Goal: Task Accomplishment & Management: Use online tool/utility

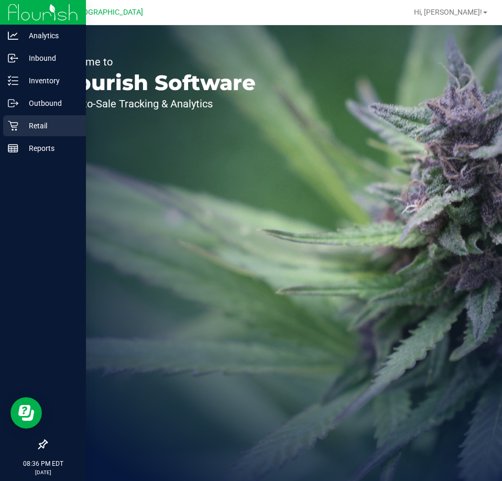
click at [18, 126] on icon at bounding box center [13, 126] width 10 height 10
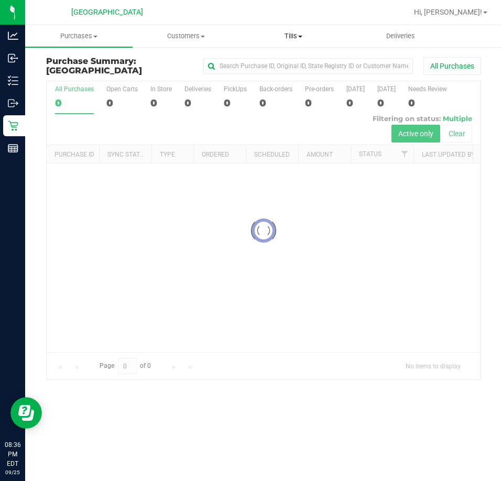
click at [289, 38] on span "Tills" at bounding box center [294, 35] width 106 height 9
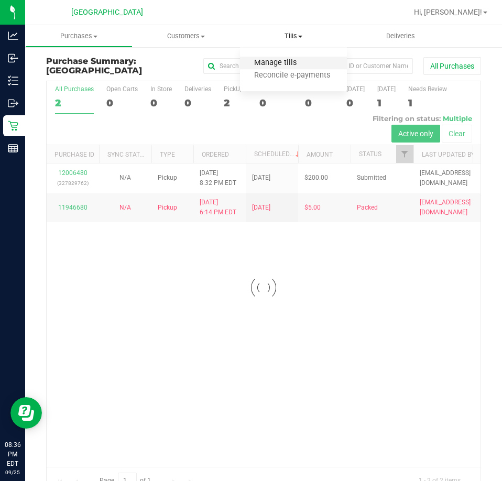
click at [279, 63] on span "Manage tills" at bounding box center [275, 63] width 71 height 9
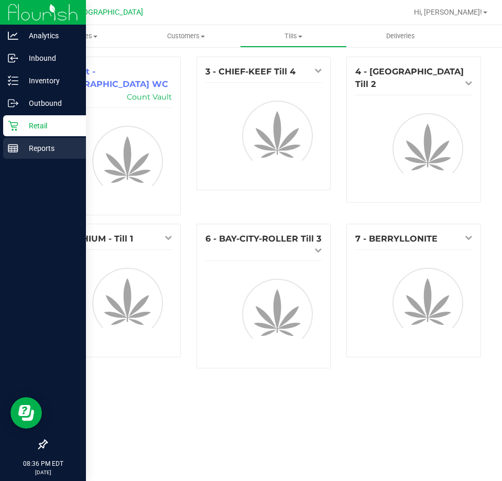
click at [19, 145] on p "Reports" at bounding box center [49, 148] width 63 height 13
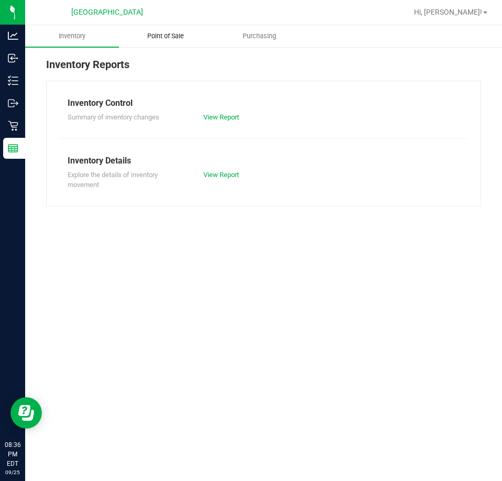
click at [165, 35] on span "Point of Sale" at bounding box center [165, 35] width 65 height 9
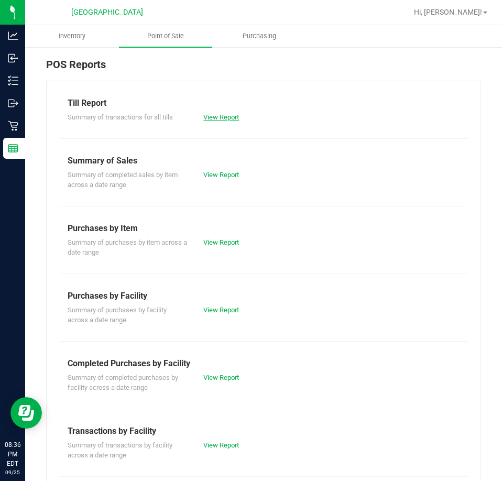
click at [220, 120] on link "View Report" at bounding box center [221, 117] width 36 height 8
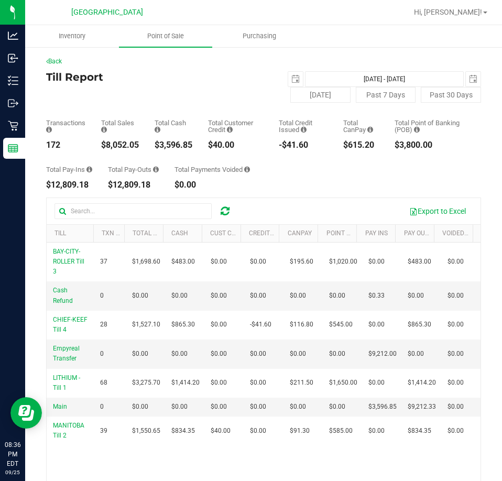
click at [245, 100] on div "Till Report [DATE] [DATE] - [DATE] [DATE] [DATE] Past 7 Days Past 30 Days" at bounding box center [263, 86] width 435 height 31
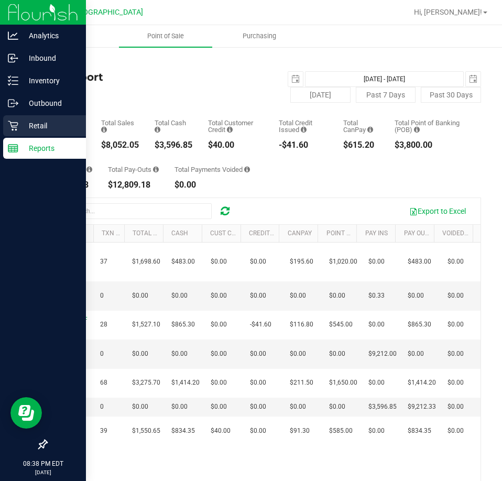
click at [33, 124] on p "Retail" at bounding box center [49, 126] width 63 height 13
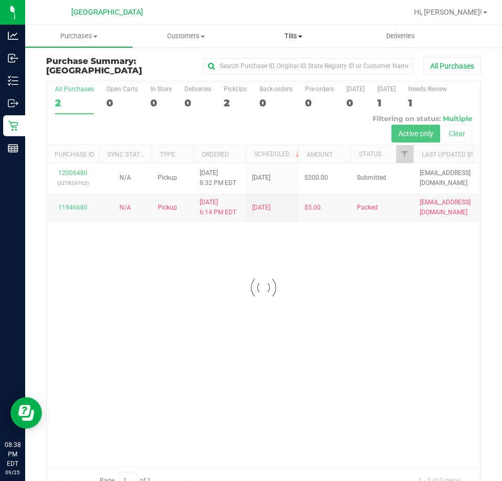
click at [288, 38] on span "Tills" at bounding box center [294, 35] width 106 height 9
click at [280, 60] on span "Manage tills" at bounding box center [275, 63] width 71 height 9
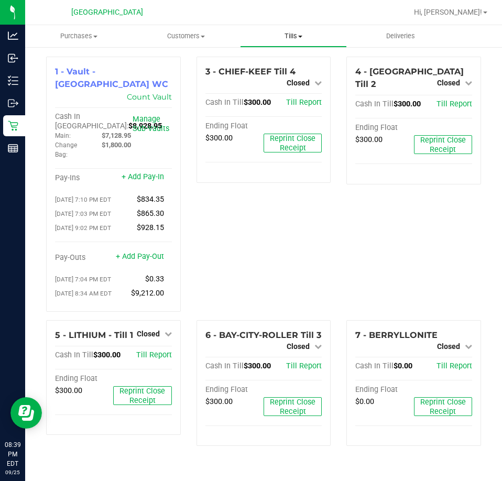
click at [290, 35] on span "Tills" at bounding box center [294, 35] width 106 height 9
click at [287, 74] on span "Reconcile e-payments" at bounding box center [292, 75] width 104 height 9
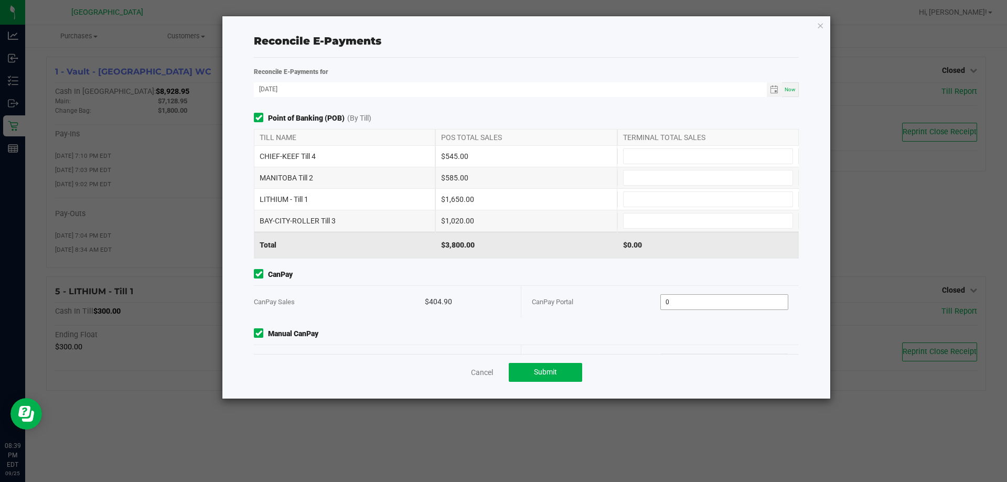
click at [502, 299] on input "0" at bounding box center [724, 302] width 127 height 15
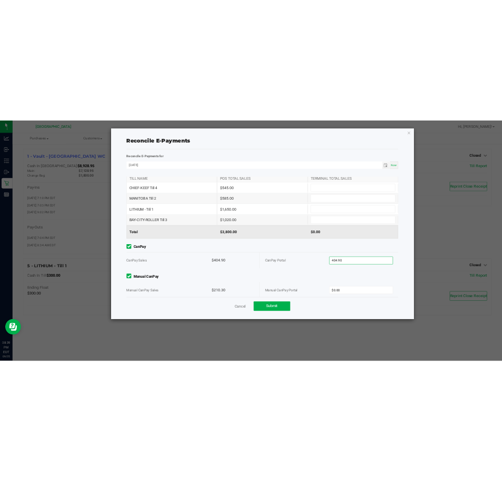
scroll to position [33, 0]
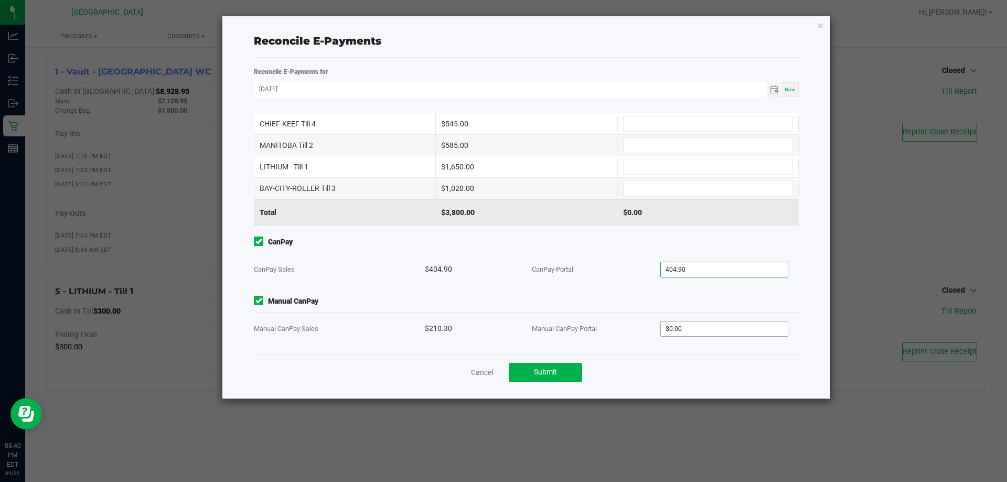
type input "$404.90"
click at [502, 321] on input "0" at bounding box center [724, 328] width 127 height 15
type input "$210.30"
click at [502, 127] on input at bounding box center [707, 123] width 169 height 15
type input "$545.00"
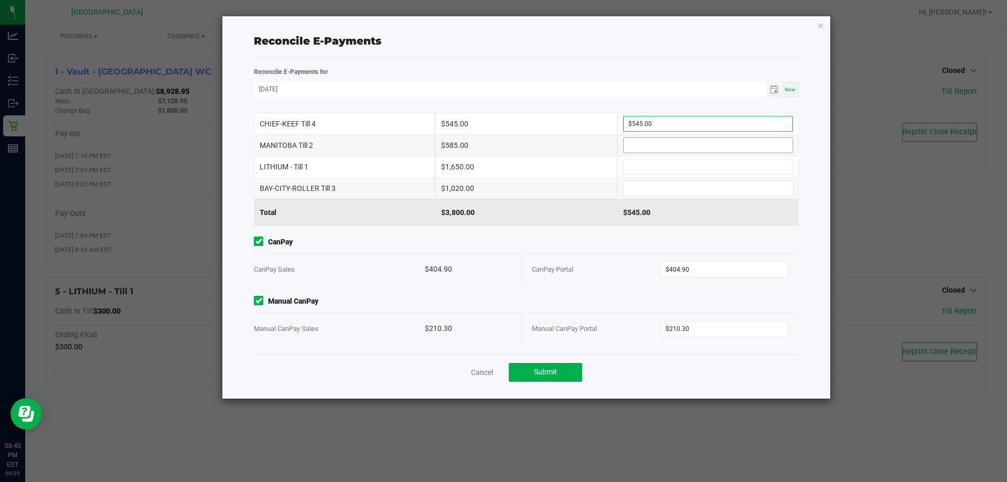
click at [502, 140] on input at bounding box center [707, 145] width 169 height 15
type input "$585.00"
click at [502, 160] on input at bounding box center [707, 166] width 169 height 15
type input "$1,650.00"
click at [502, 180] on div "BAY-CITY-ROLLER Till 3 $1,020.00" at bounding box center [526, 188] width 545 height 21
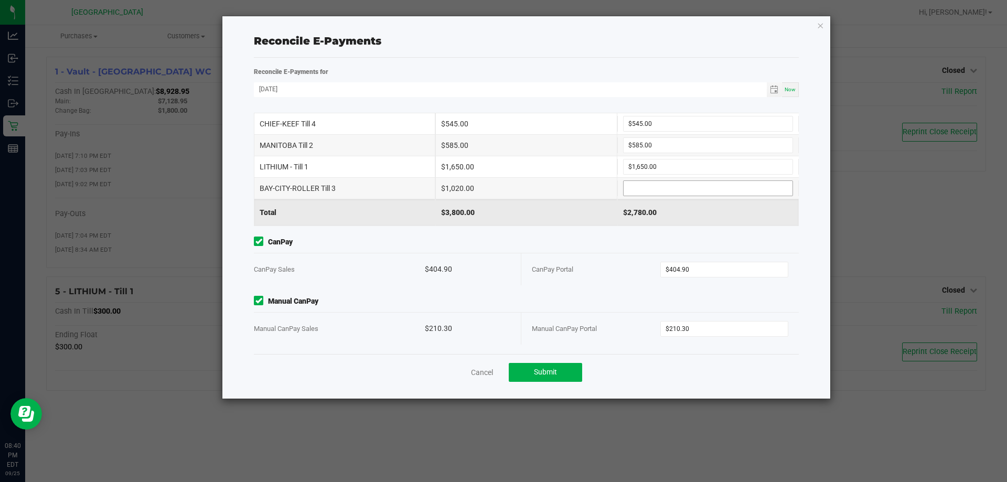
click at [502, 189] on input at bounding box center [707, 188] width 169 height 15
type input "$1,020.00"
click at [502, 368] on button "Submit" at bounding box center [545, 372] width 73 height 19
